Goal: Task Accomplishment & Management: Manage account settings

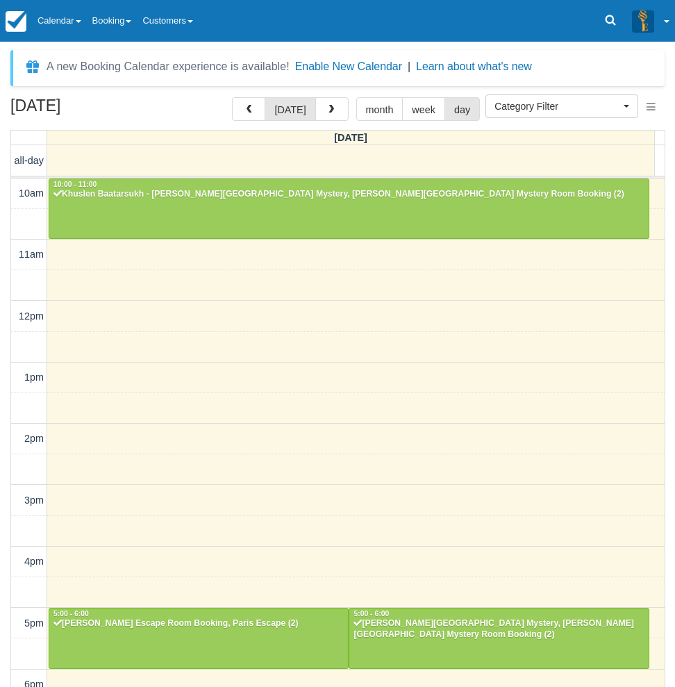
select select
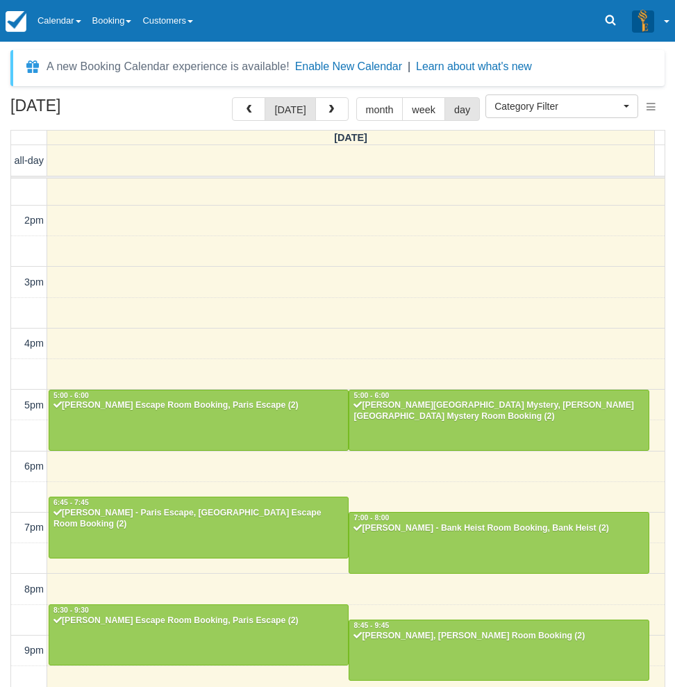
click at [10, 560] on div "August 22, 2025 today month week day Friday all-day 10am 11am 12pm 1pm 2pm 3pm …" at bounding box center [337, 412] width 675 height 630
click at [87, 28] on link "Calendar" at bounding box center [59, 21] width 55 height 42
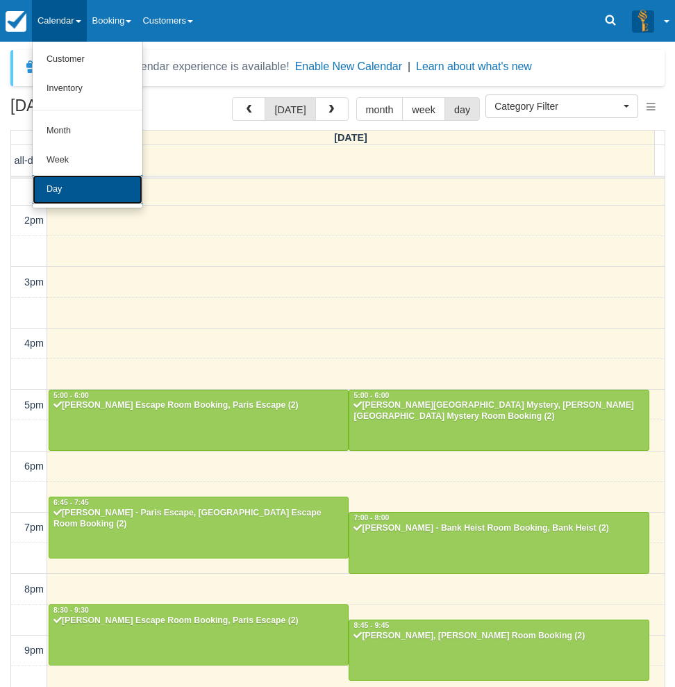
click at [79, 183] on link "Day" at bounding box center [88, 189] width 110 height 29
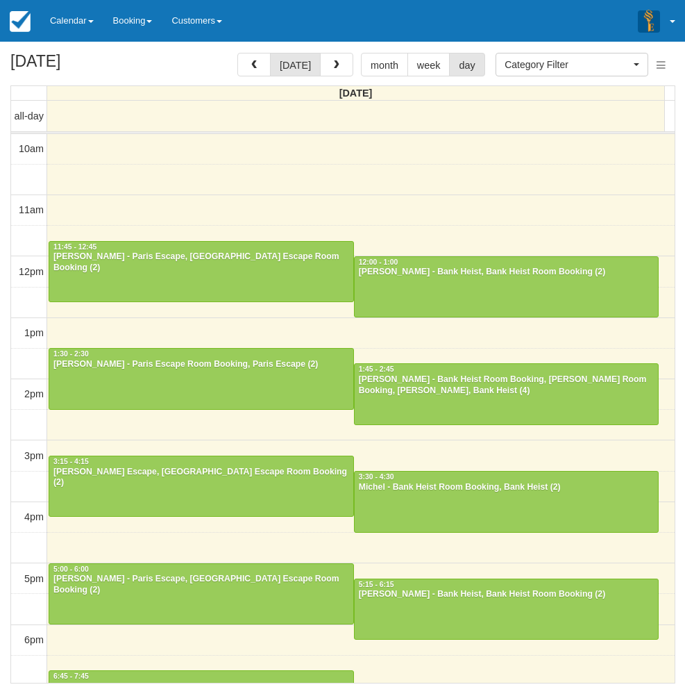
select select
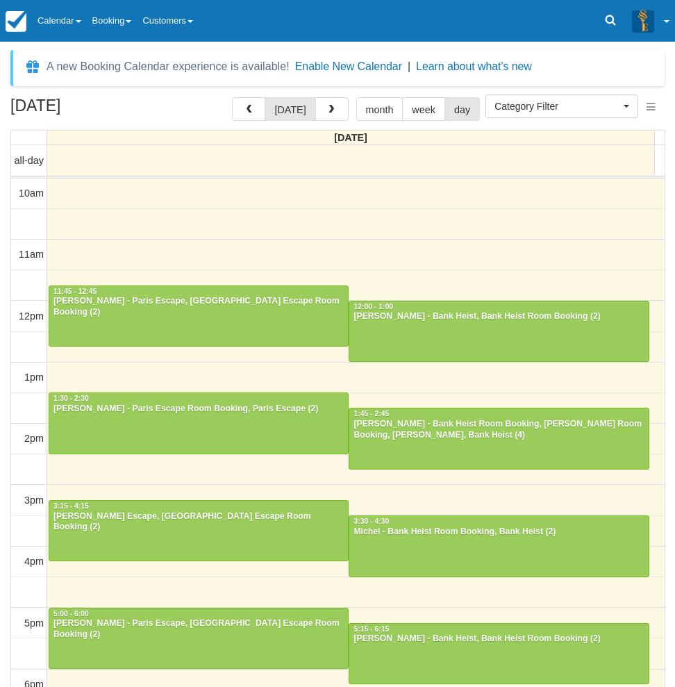
select select
